Goal: Task Accomplishment & Management: Use online tool/utility

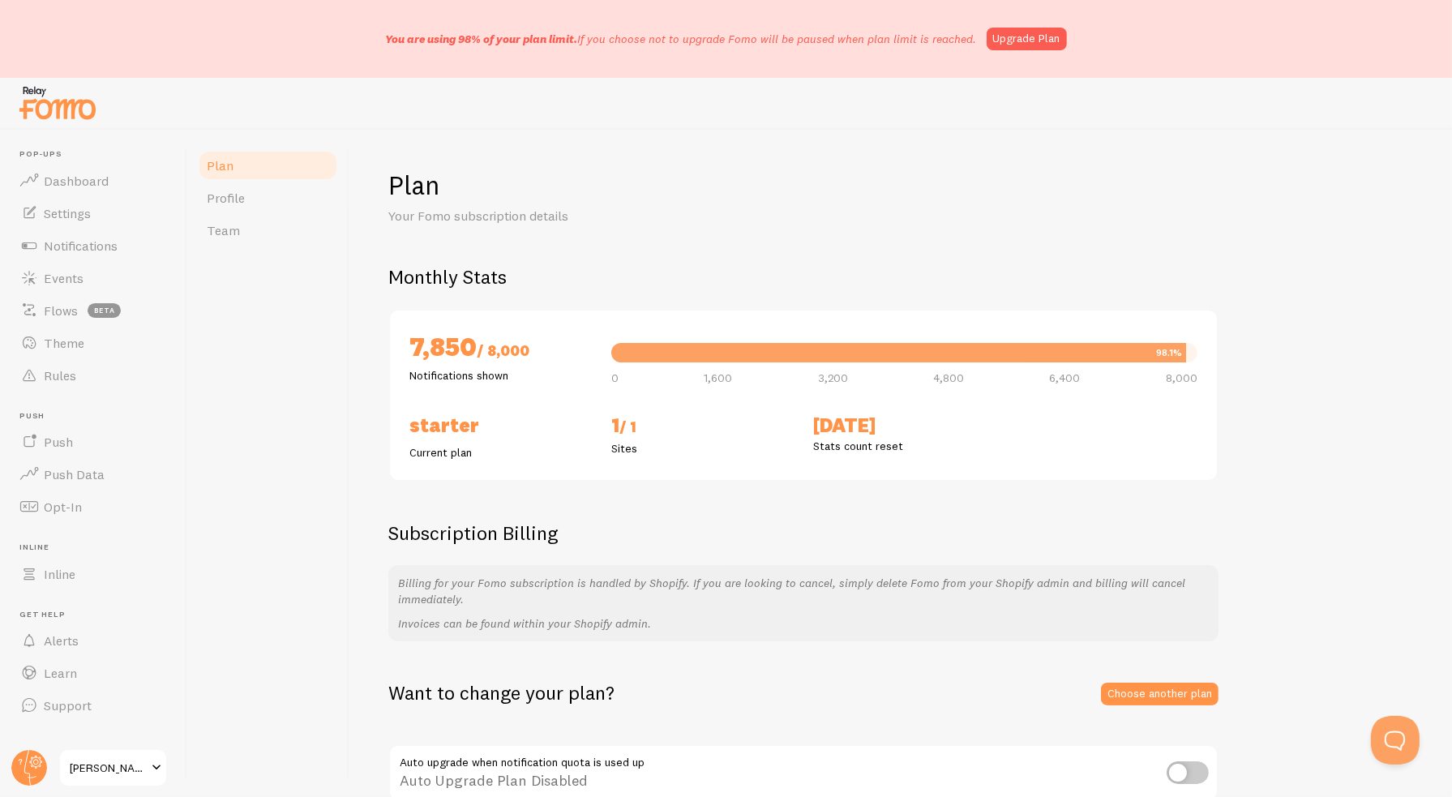
drag, startPoint x: 531, startPoint y: 193, endPoint x: 499, endPoint y: 171, distance: 38.4
click at [502, 171] on h1 "Plan" at bounding box center [900, 185] width 1024 height 33
click at [55, 173] on span "Dashboard" at bounding box center [76, 181] width 65 height 16
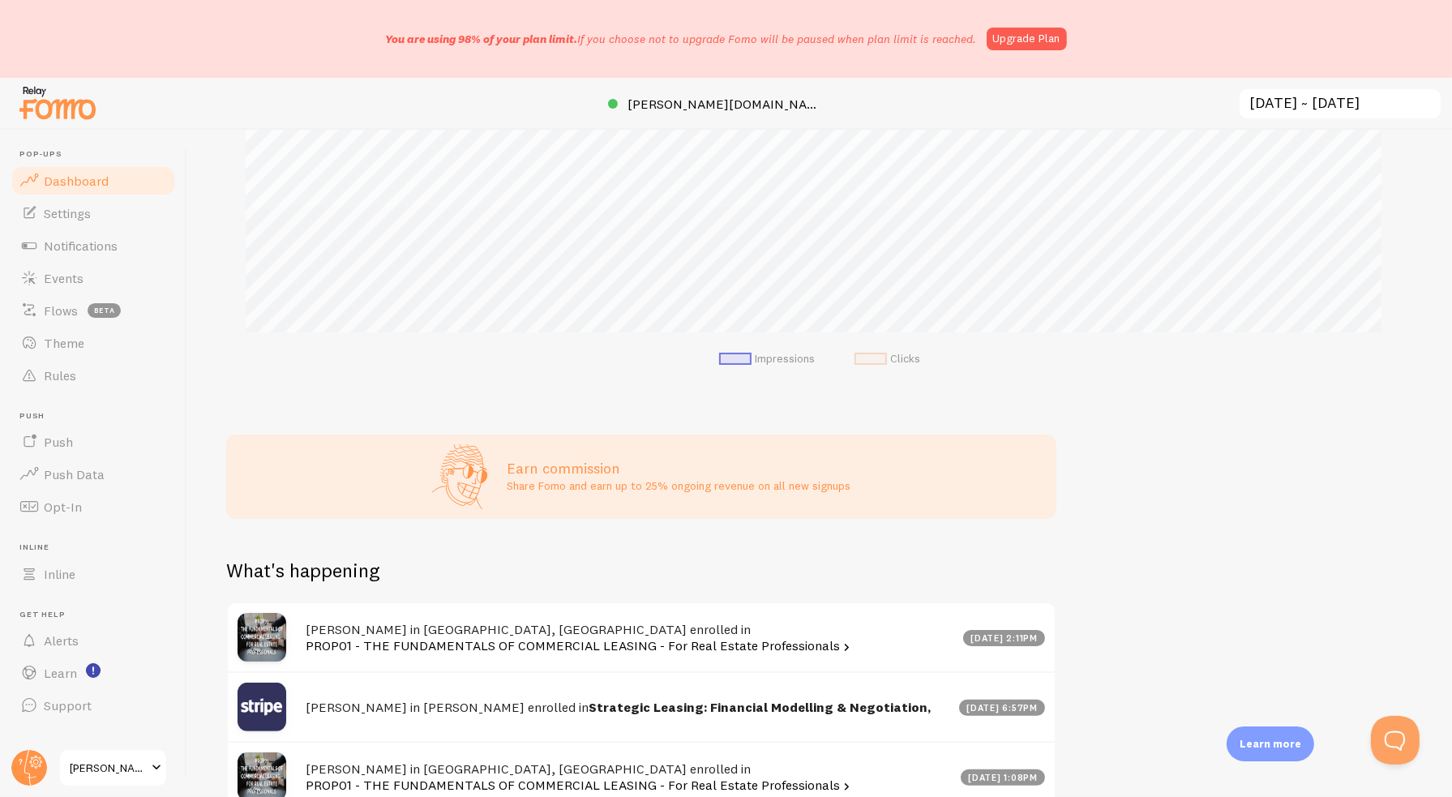
scroll to position [405, 0]
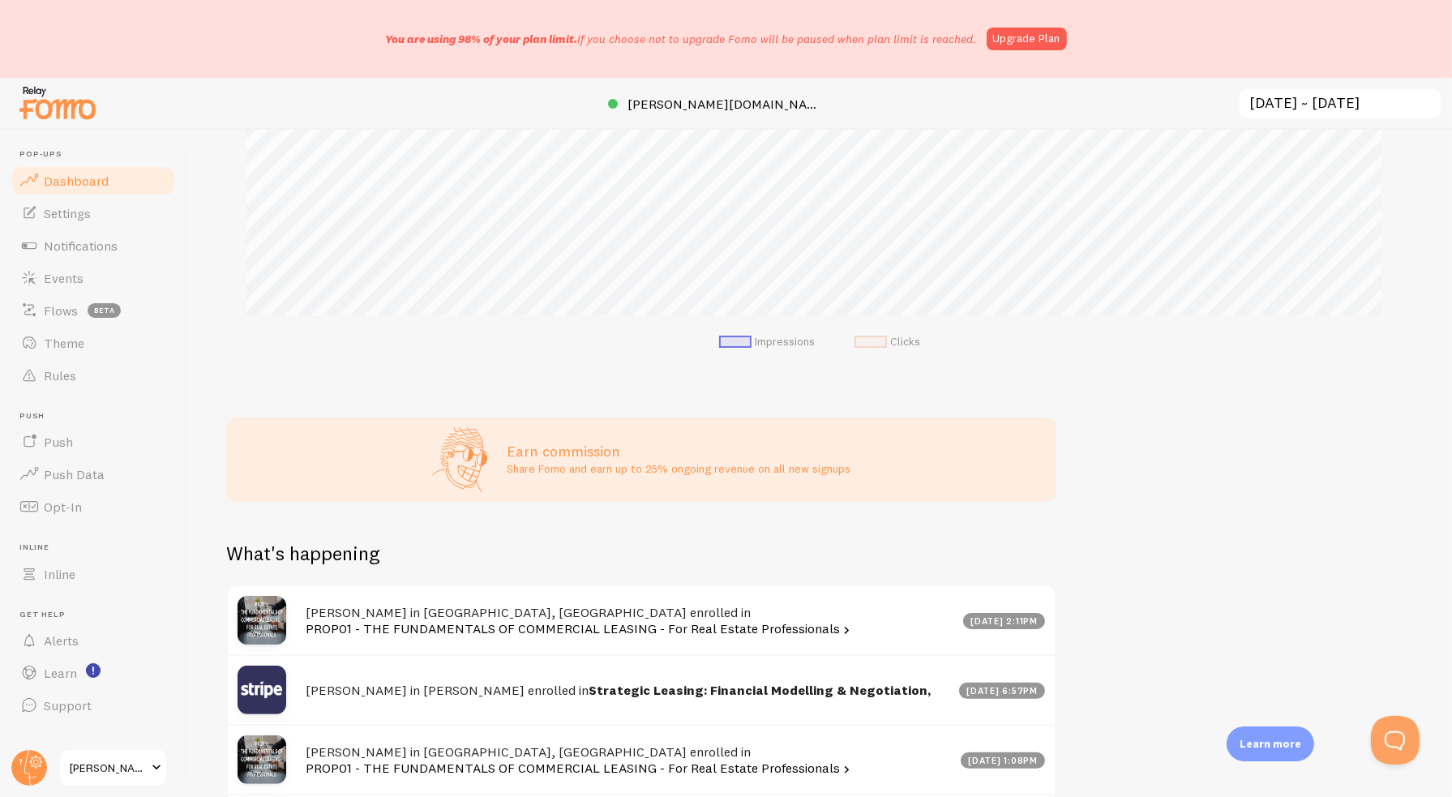
click at [854, 343] on span at bounding box center [870, 342] width 32 height 12
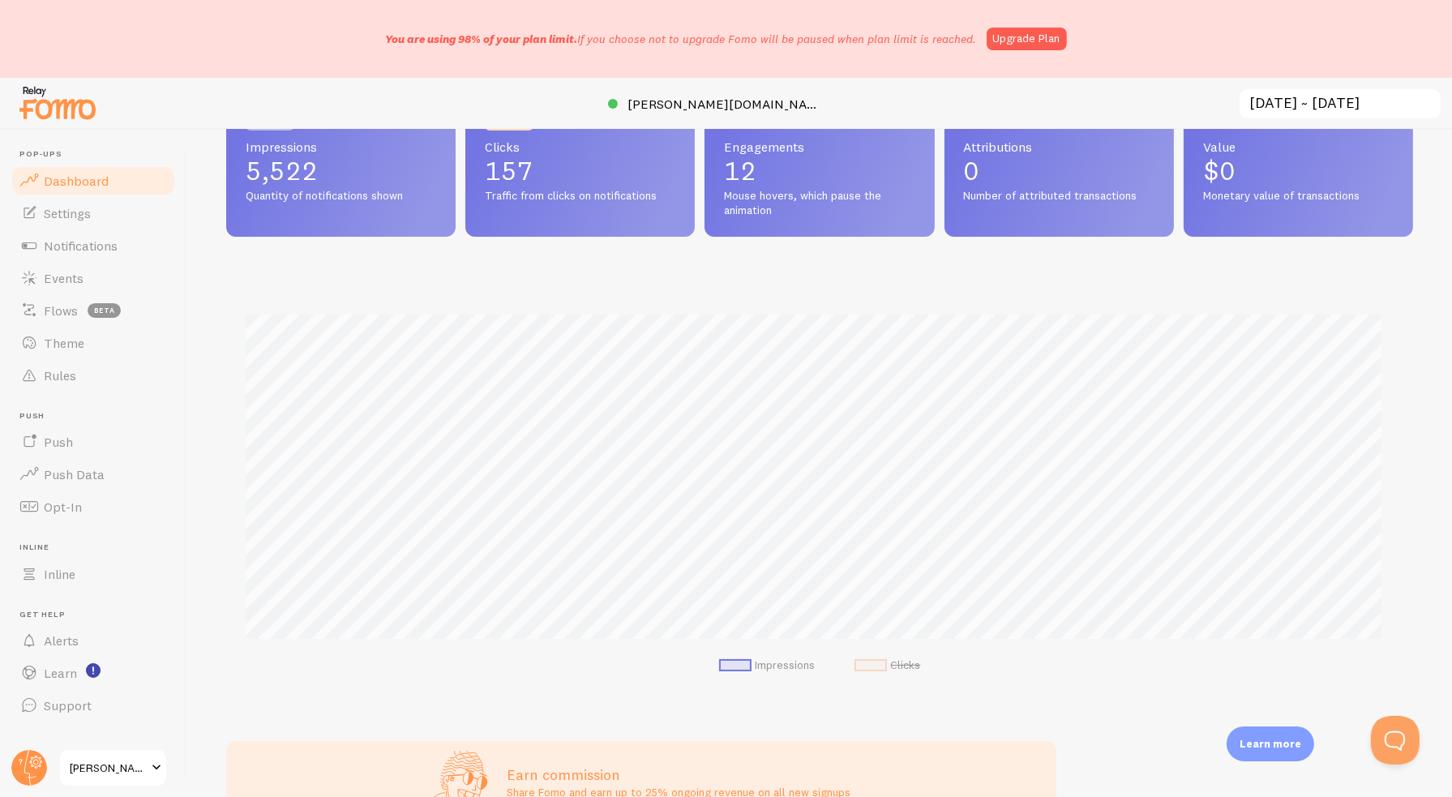
scroll to position [81, 0]
click at [869, 664] on span at bounding box center [870, 666] width 32 height 12
click at [71, 573] on span "Inline" at bounding box center [60, 574] width 32 height 16
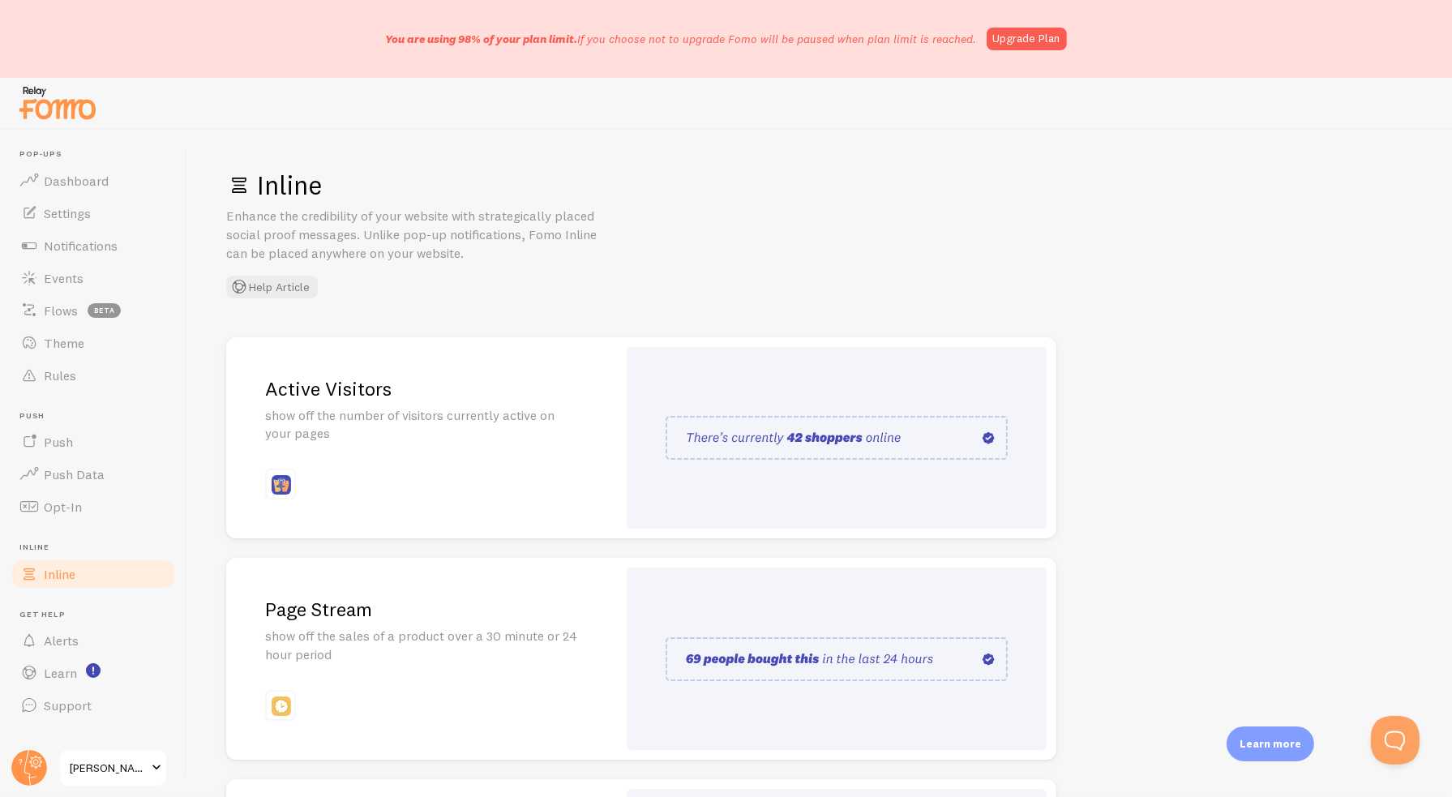
click at [519, 441] on p "show off the number of visitors currently active on your pages" at bounding box center [421, 424] width 313 height 37
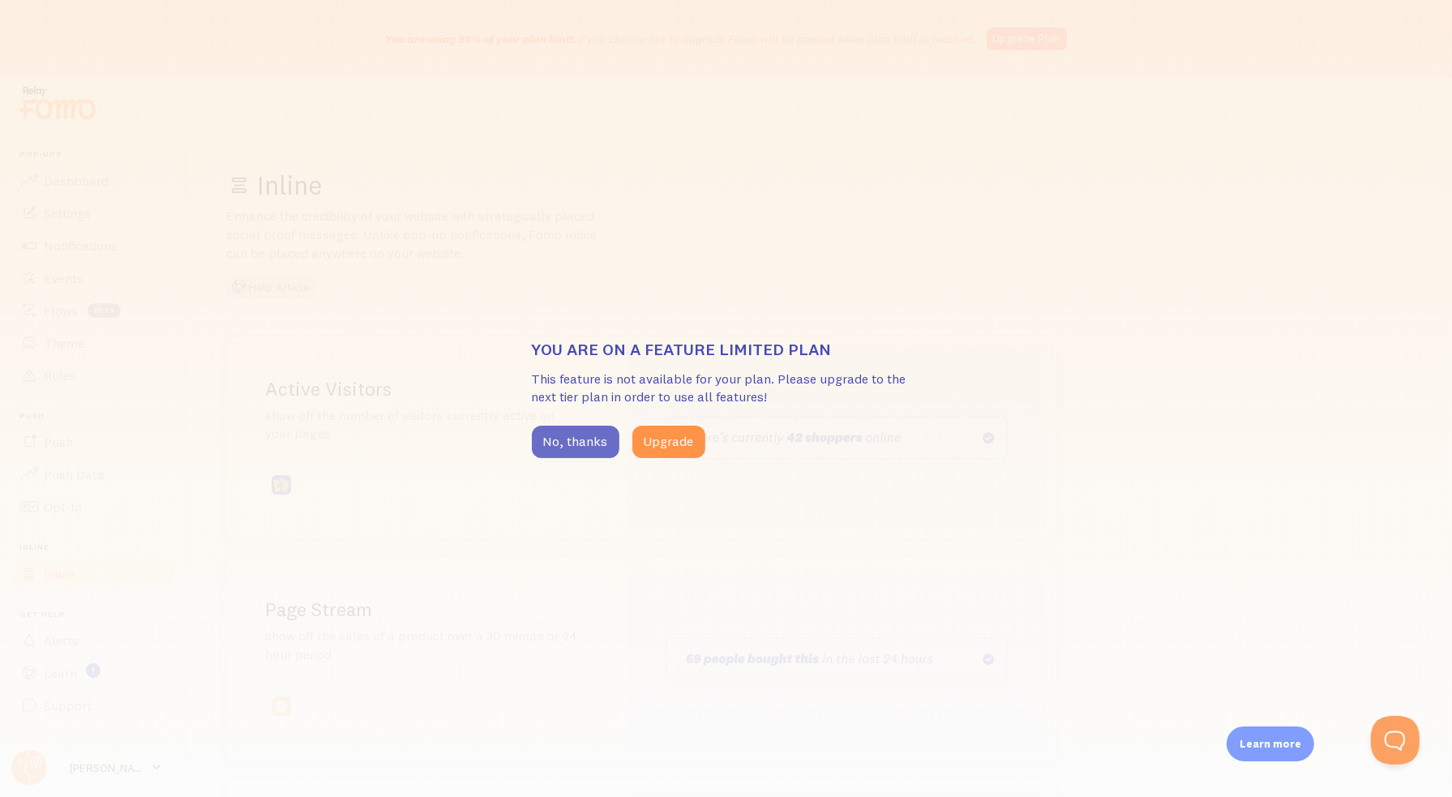
click at [562, 441] on button "No, thanks" at bounding box center [576, 441] width 88 height 32
